Goal: Transaction & Acquisition: Book appointment/travel/reservation

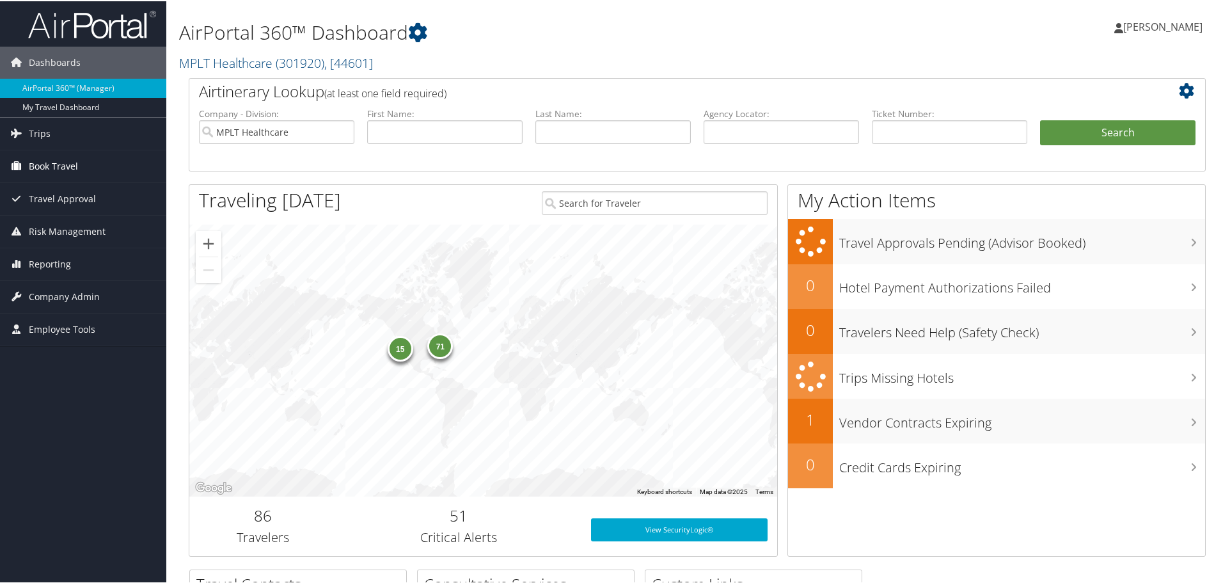
click at [51, 161] on span "Book Travel" at bounding box center [53, 165] width 49 height 32
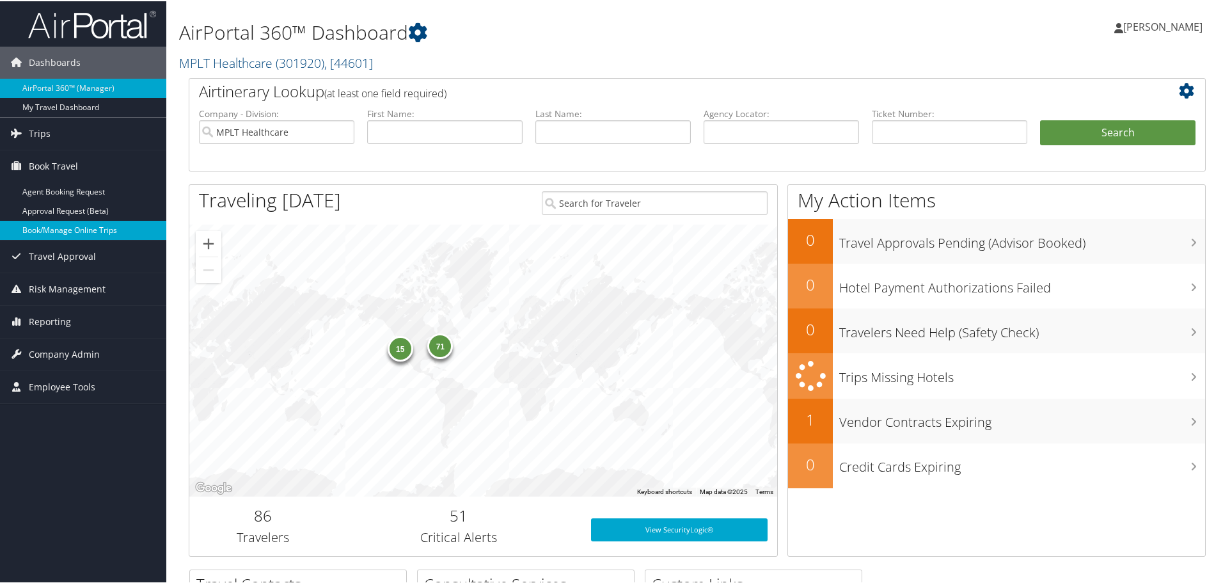
click at [29, 221] on link "Book/Manage Online Trips" at bounding box center [83, 228] width 166 height 19
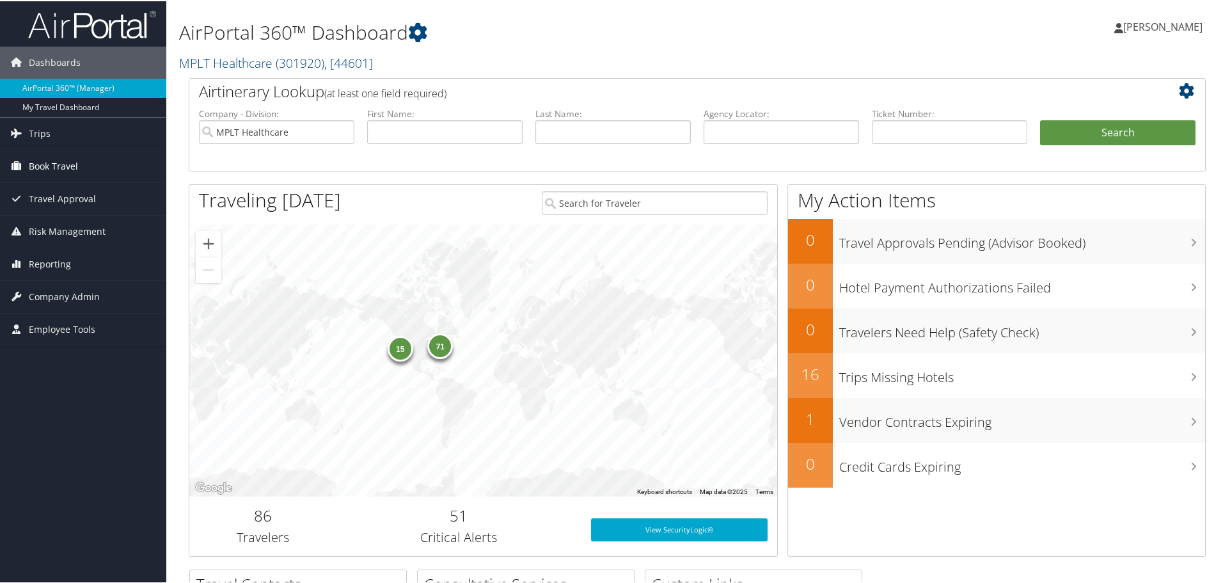
click at [36, 164] on span "Book Travel" at bounding box center [53, 165] width 49 height 32
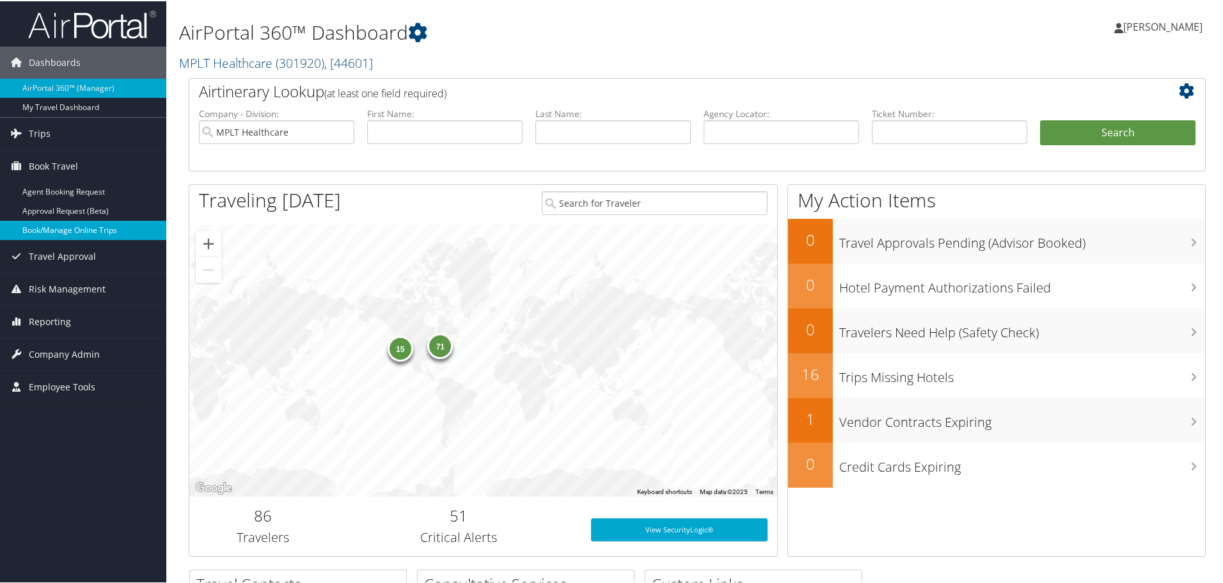
click at [36, 236] on link "Book/Manage Online Trips" at bounding box center [83, 228] width 166 height 19
